Goal: Find specific page/section: Find specific page/section

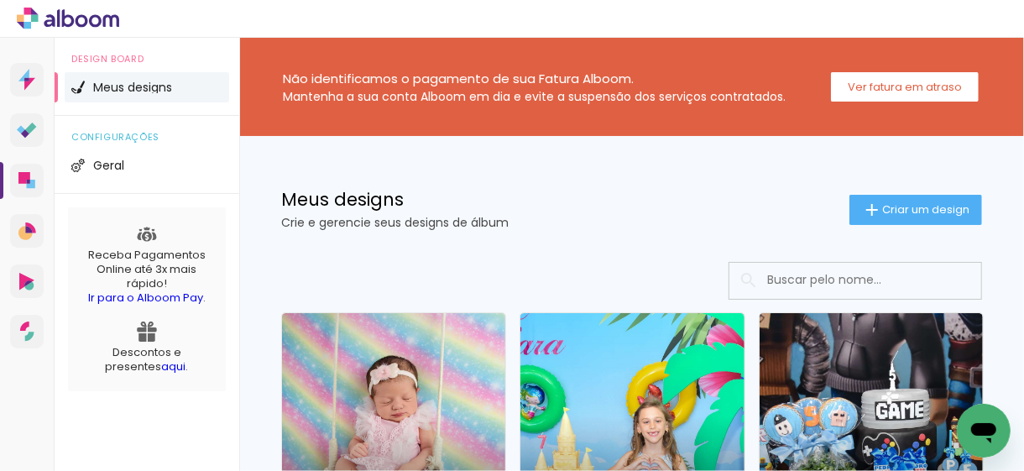
click at [79, 26] on icon at bounding box center [82, 20] width 13 height 13
